Goal: Task Accomplishment & Management: Manage account settings

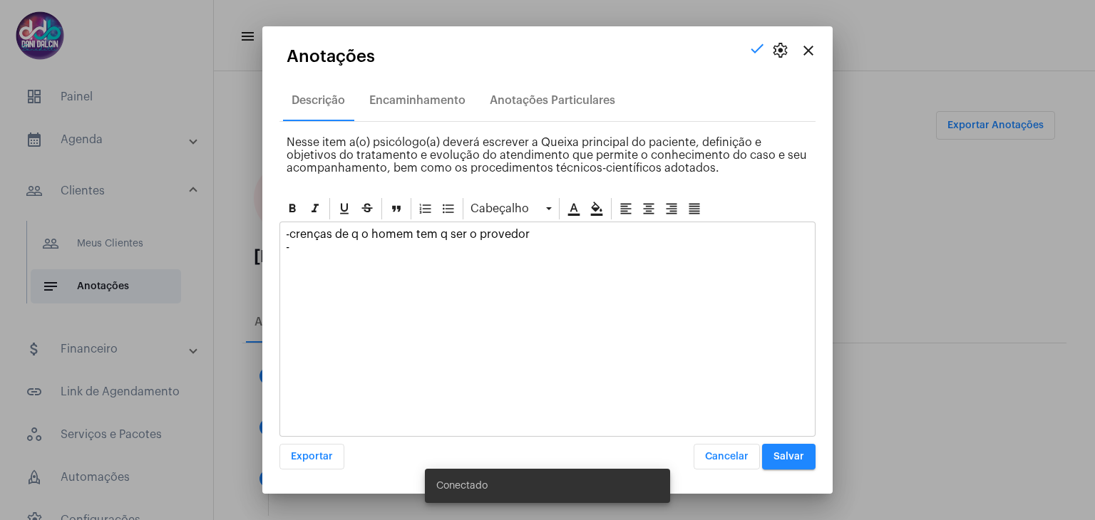
click at [779, 465] on button "Salvar" at bounding box center [788, 457] width 53 height 26
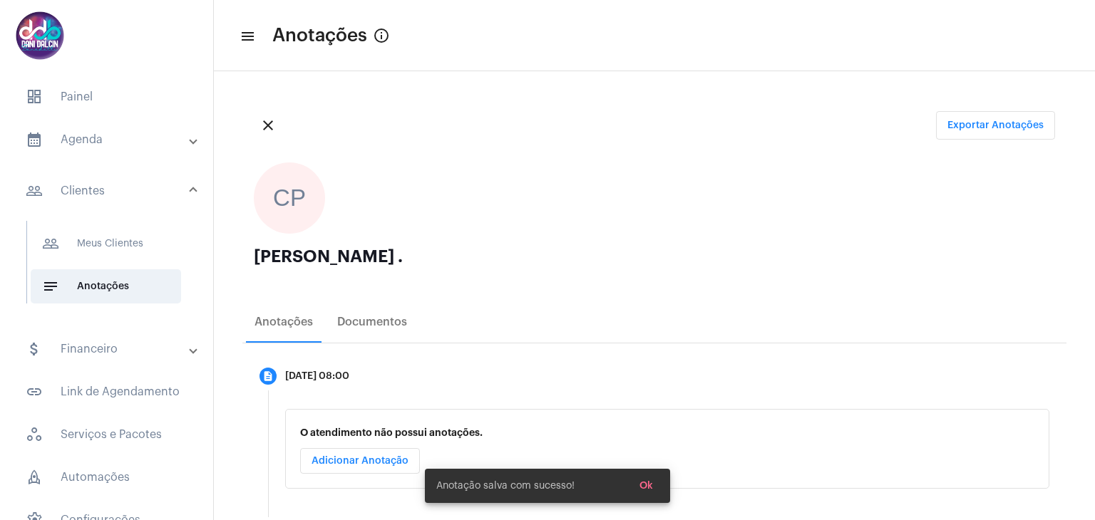
click at [119, 140] on mat-panel-title "calendar_month_outlined Agenda" at bounding box center [108, 139] width 165 height 17
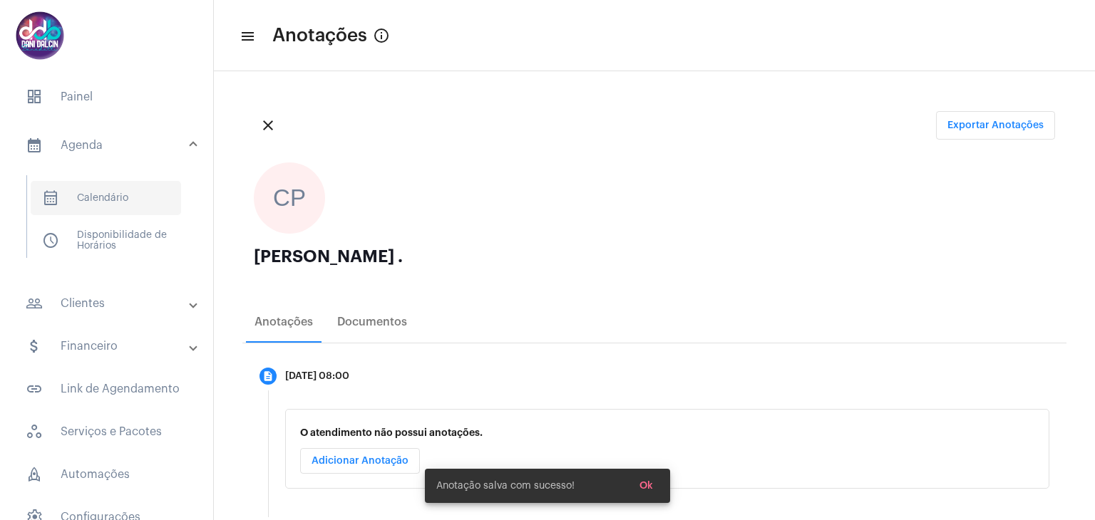
click at [111, 187] on span "calendar_month_outlined Calendário" at bounding box center [106, 198] width 150 height 34
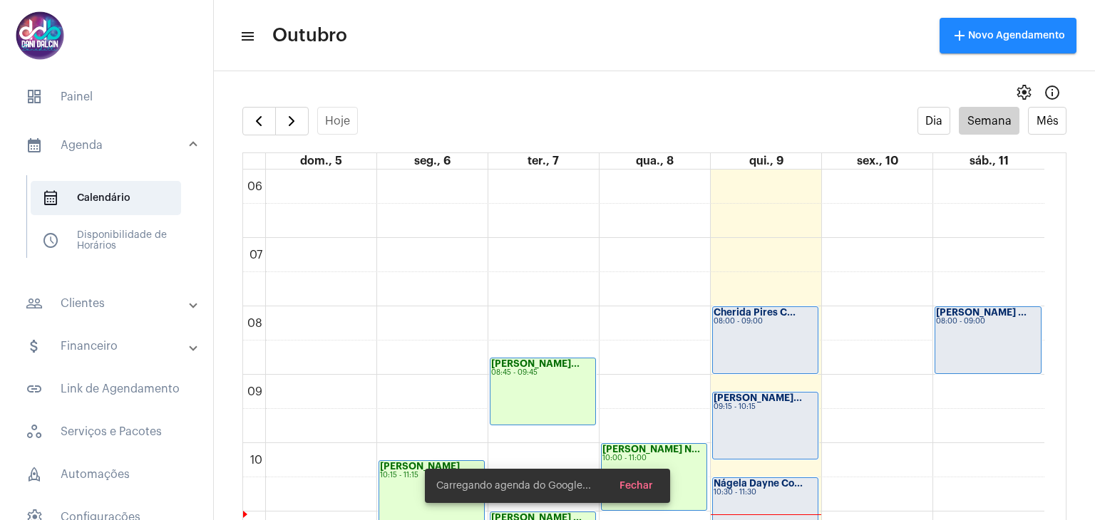
scroll to position [482, 0]
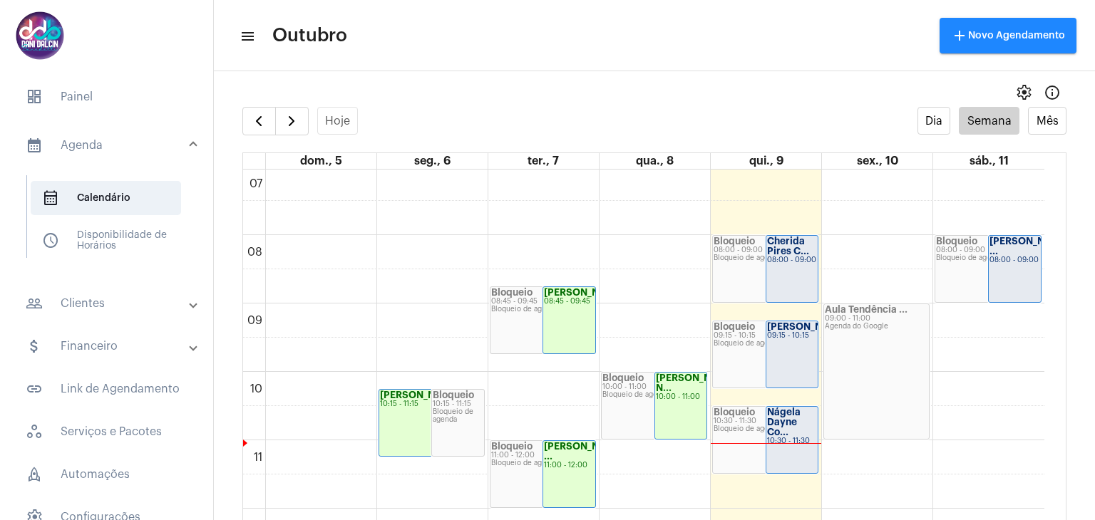
click at [765, 254] on link "Cherida Pires C... 08:00 - 09:00" at bounding box center [791, 269] width 53 height 68
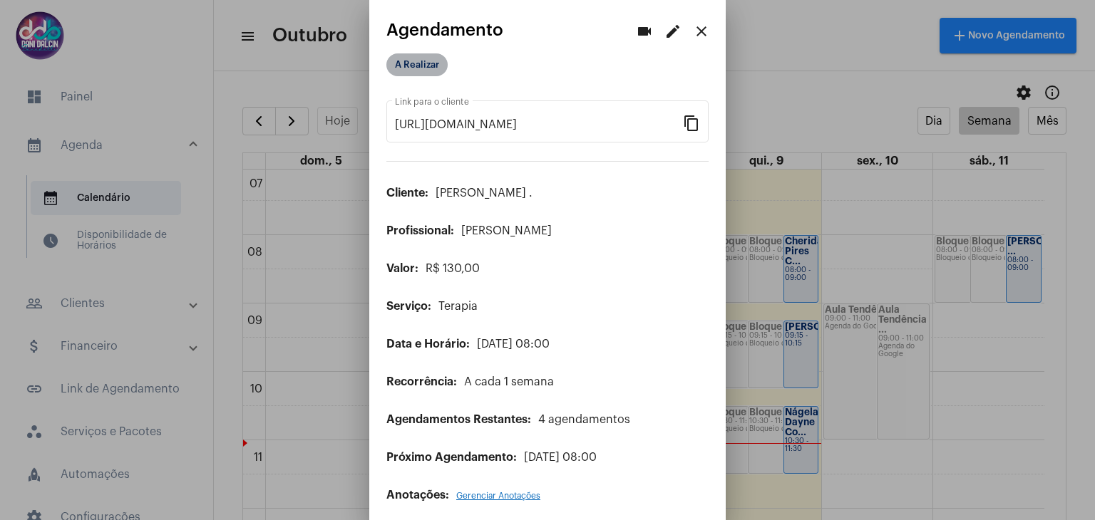
click at [432, 62] on mat-chip "A Realizar" at bounding box center [416, 64] width 61 height 23
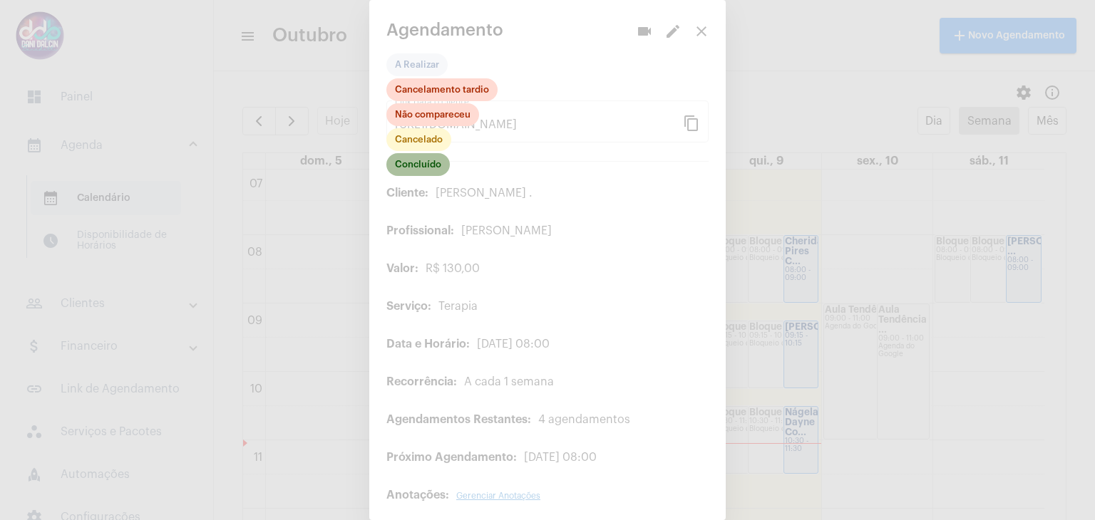
click at [430, 167] on mat-chip "Concluído" at bounding box center [417, 164] width 63 height 23
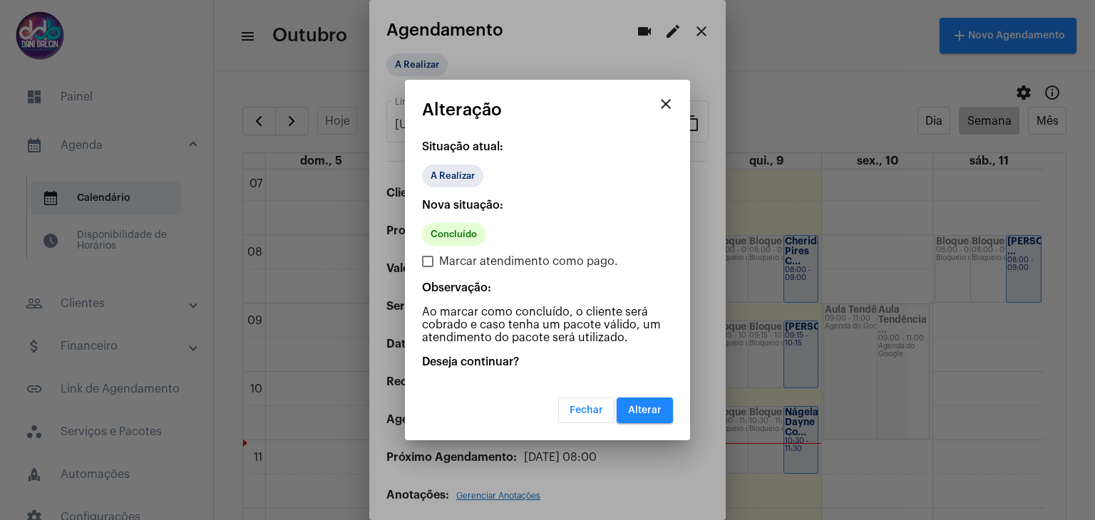
click at [636, 408] on span "Alterar" at bounding box center [644, 410] width 33 height 10
